Goal: Transaction & Acquisition: Purchase product/service

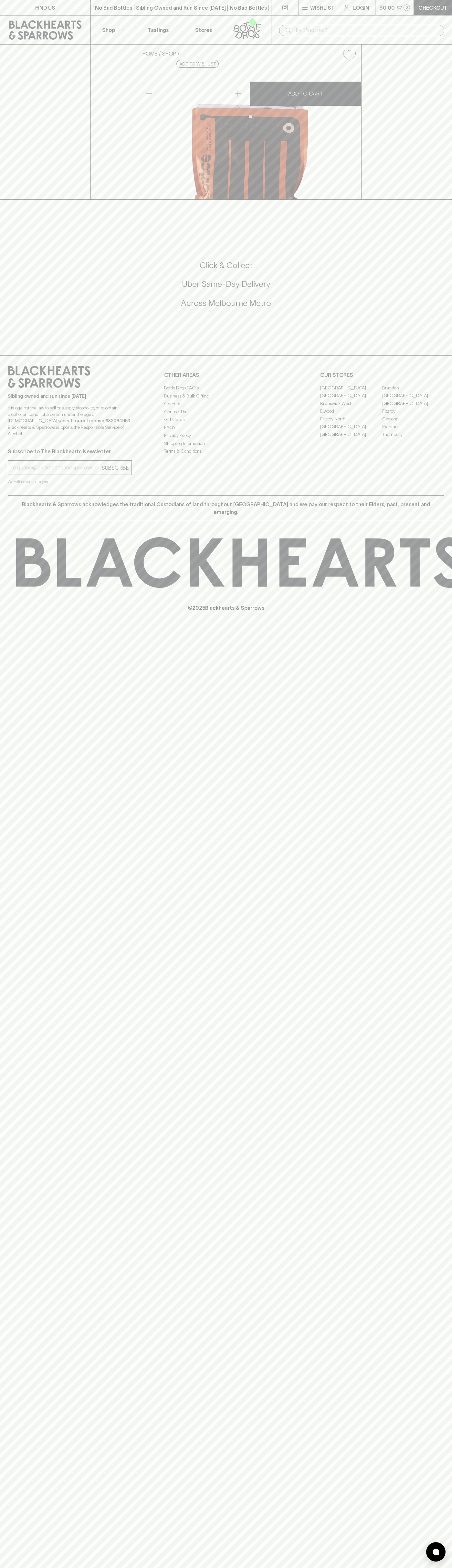
click at [402, 13] on button "$0.00 0" at bounding box center [394, 7] width 38 height 15
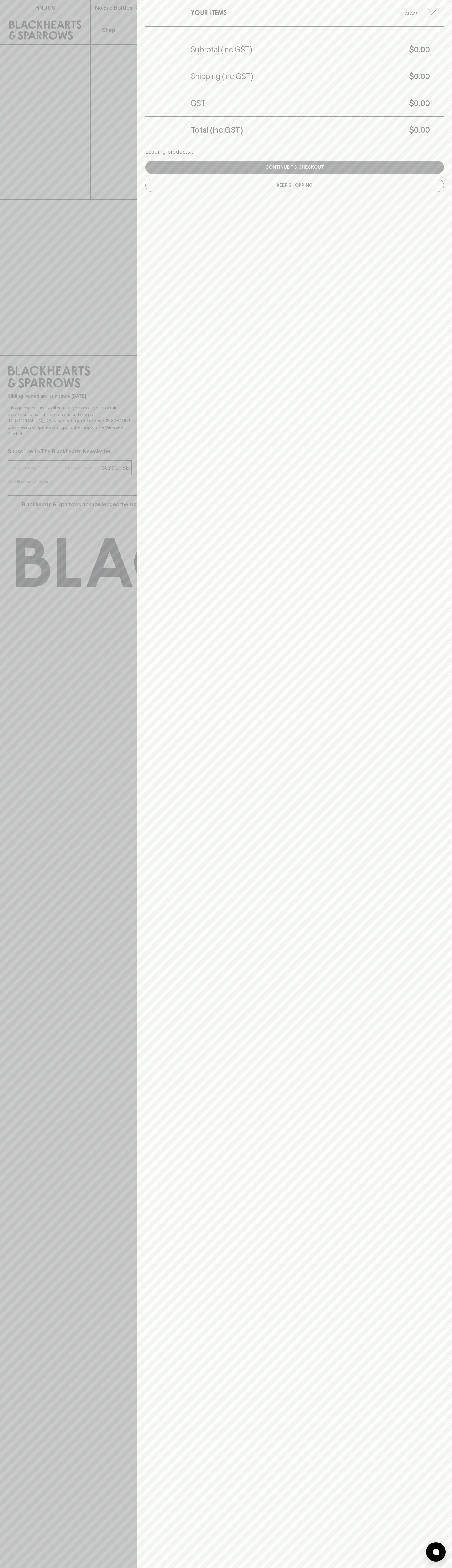
click at [440, 1183] on div "YOUR ITEMS Close Subtotal (inc GST) $0.00 Shipping (inc GST) $0.00 GST $0.00 To…" at bounding box center [294, 784] width 314 height 1568
click at [197, 1567] on html "FIND US | No Bad Bottles | Sibling Owned and Run Since 2006 | No Bad Bottles | …" at bounding box center [226, 784] width 452 height 1568
click at [19, 1407] on div at bounding box center [226, 784] width 452 height 1568
